Goal: Submit feedback/report problem: Submit feedback/report problem

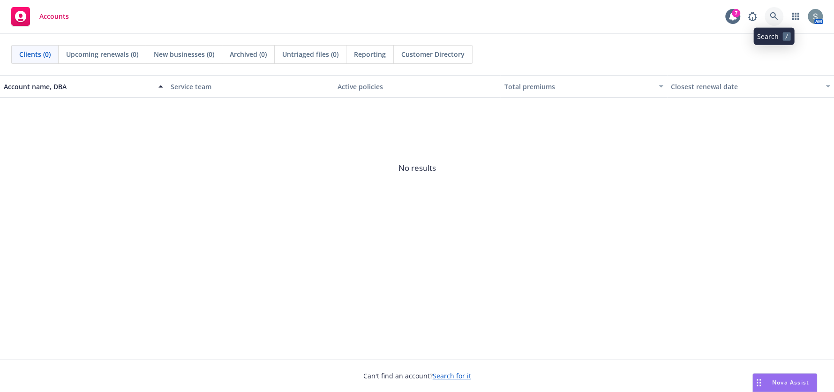
click at [781, 20] on link at bounding box center [774, 16] width 19 height 19
click at [762, 375] on div "Drag to move" at bounding box center [759, 382] width 12 height 18
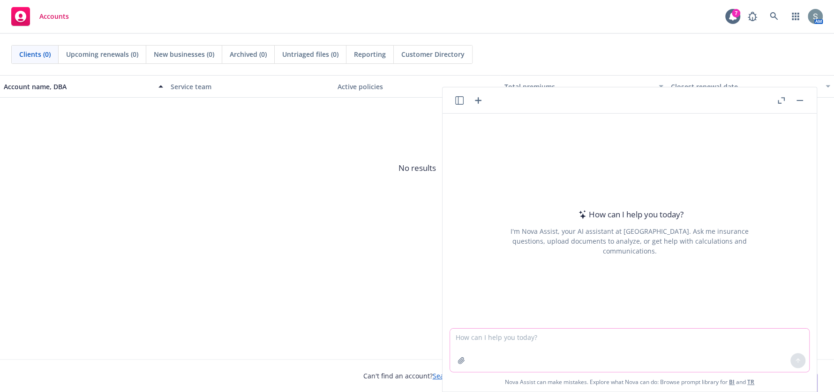
click at [627, 331] on textarea at bounding box center [629, 349] width 359 height 43
click at [534, 349] on textarea at bounding box center [629, 349] width 359 height 43
click at [536, 345] on textarea at bounding box center [629, 349] width 359 height 43
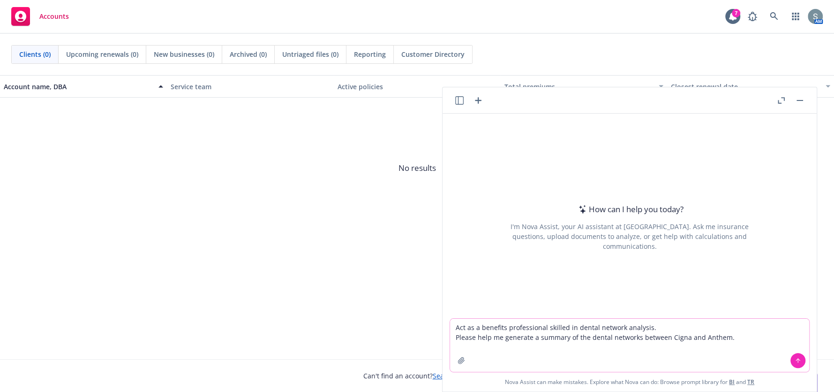
type textarea "Act as a benefits professional skilled in dental network analysis. Please help …"
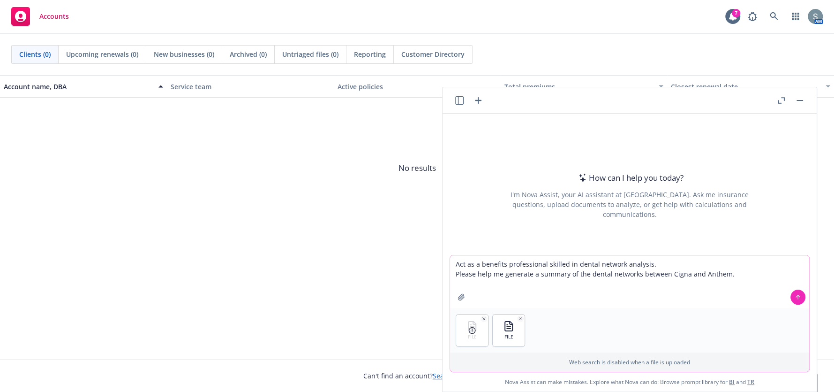
click at [716, 275] on textarea "Act as a benefits professional skilled in dental network analysis. Please help …" at bounding box center [629, 281] width 359 height 53
click at [730, 274] on textarea "Act as a benefits professional skilled in dental network analysis. Please help …" at bounding box center [629, 281] width 359 height 53
click at [800, 297] on button at bounding box center [798, 296] width 15 height 15
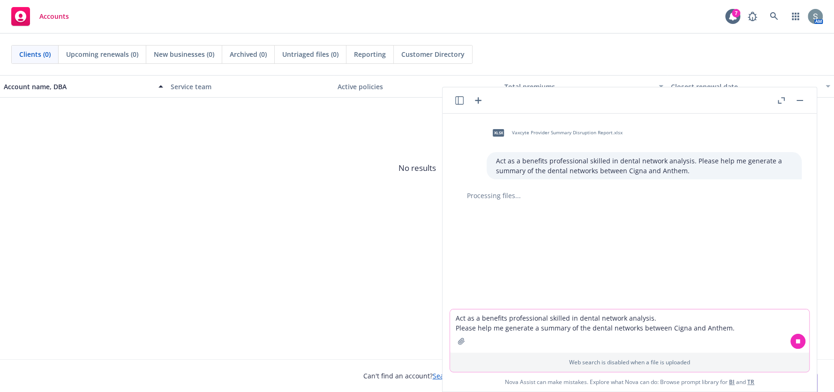
click at [494, 324] on textarea "Act as a benefits professional skilled in dental network analysis. Please help …" at bounding box center [629, 330] width 359 height 43
click at [644, 268] on div "xlsx Vaxcyte Provider Summary Disruption Report.xlsx Act as a benefits professi…" at bounding box center [630, 211] width 374 height 195
click at [595, 326] on textarea "Act as a benefits professional skilled in dental network analysis. Please help …" at bounding box center [629, 330] width 359 height 43
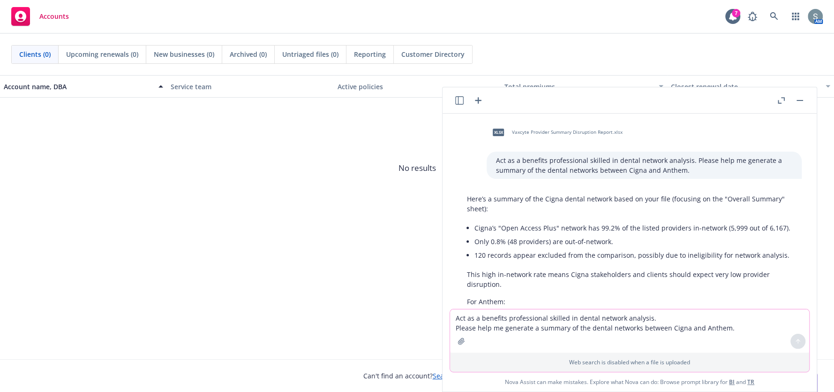
scroll to position [115, 0]
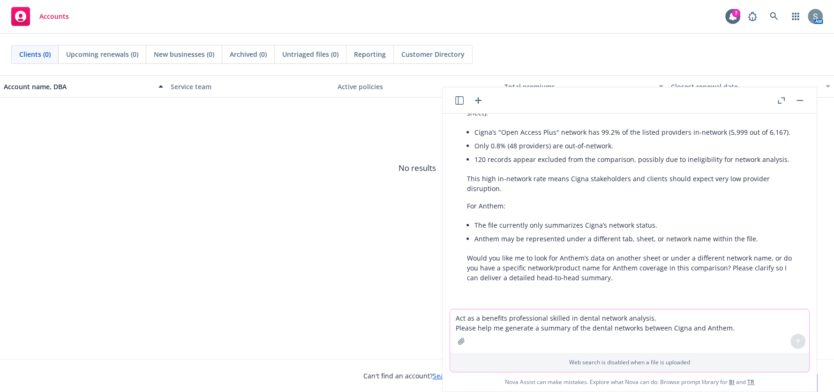
click at [643, 322] on textarea "Act as a benefits professional skilled in dental network analysis. Please help …" at bounding box center [629, 330] width 359 height 43
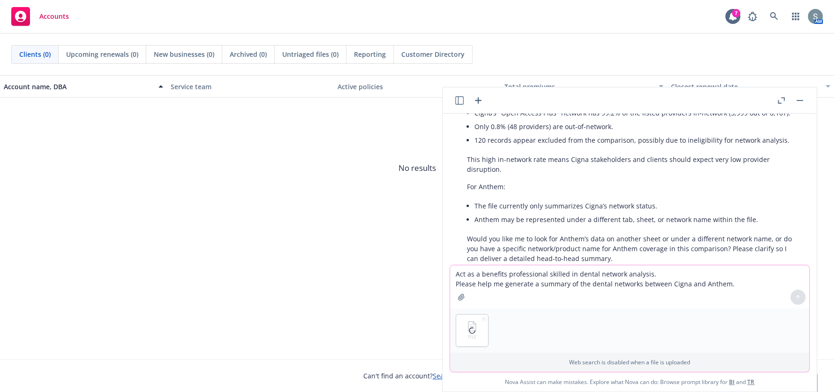
click at [541, 289] on textarea "Act as a benefits professional skilled in dental network analysis. Please help …" at bounding box center [629, 286] width 359 height 43
type textarea "For Anthem please review the spreadsheet here and provide the same format of da…"
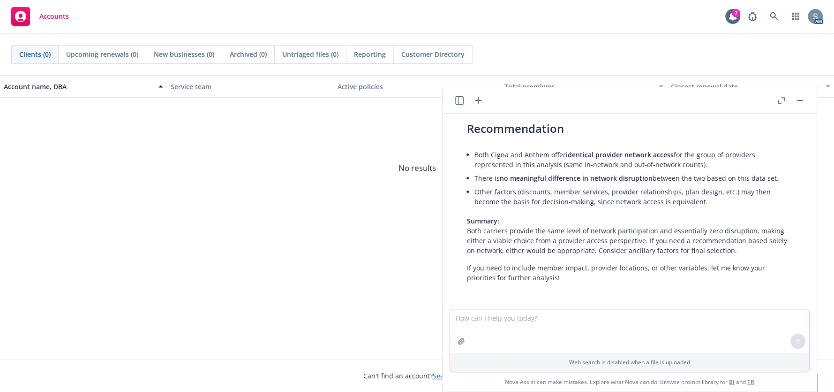
scroll to position [636, 0]
